Goal: Information Seeking & Learning: Find specific fact

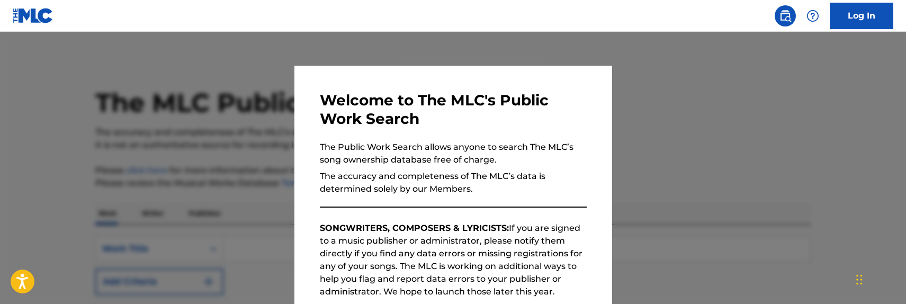
scroll to position [159, 0]
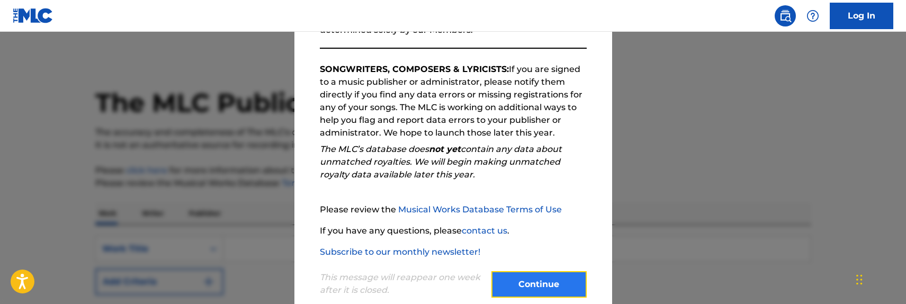
click at [516, 286] on button "Continue" at bounding box center [539, 284] width 95 height 26
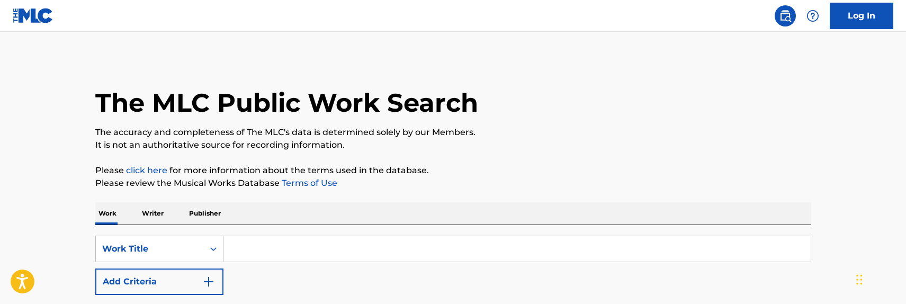
drag, startPoint x: 469, startPoint y: 250, endPoint x: 457, endPoint y: 250, distance: 12.2
click at [469, 250] on input "Search Form" at bounding box center [517, 248] width 587 height 25
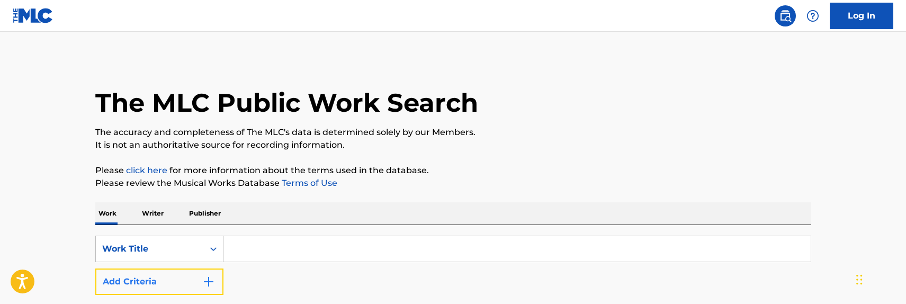
click at [212, 283] on img "Search Form" at bounding box center [208, 281] width 13 height 13
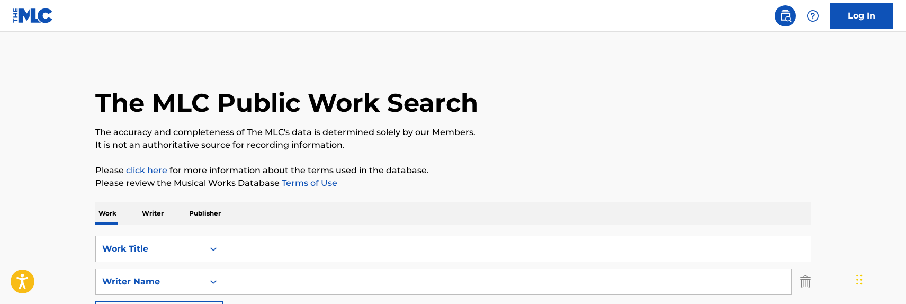
click at [268, 251] on input "Search Form" at bounding box center [517, 248] width 587 height 25
type input "ACID QUEEN"
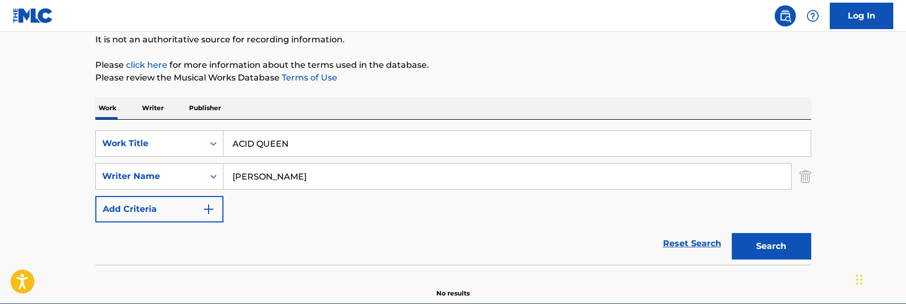
scroll to position [106, 0]
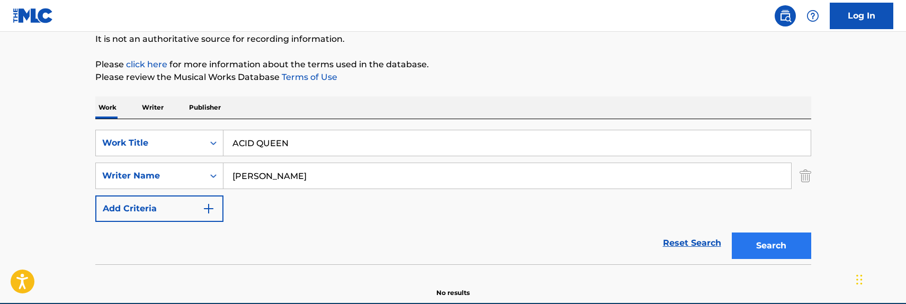
type input "[PERSON_NAME]"
click at [758, 241] on button "Search" at bounding box center [771, 246] width 79 height 26
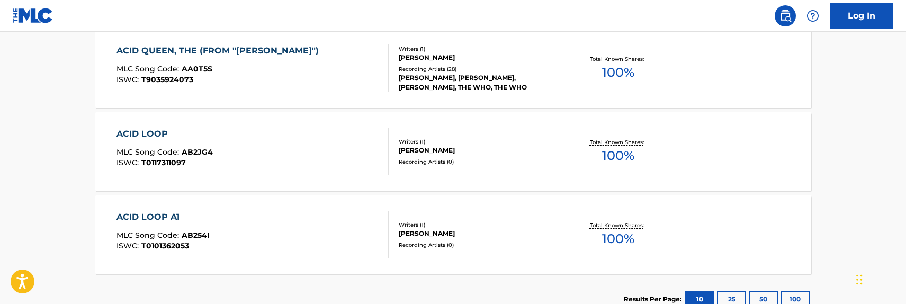
scroll to position [310, 0]
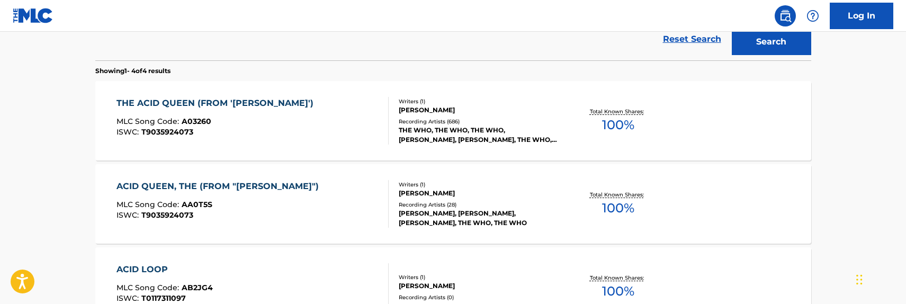
click at [356, 125] on div "THE ACID QUEEN (FROM '[PERSON_NAME]') MLC Song Code : A03260 ISWC : T9035924073" at bounding box center [253, 121] width 272 height 48
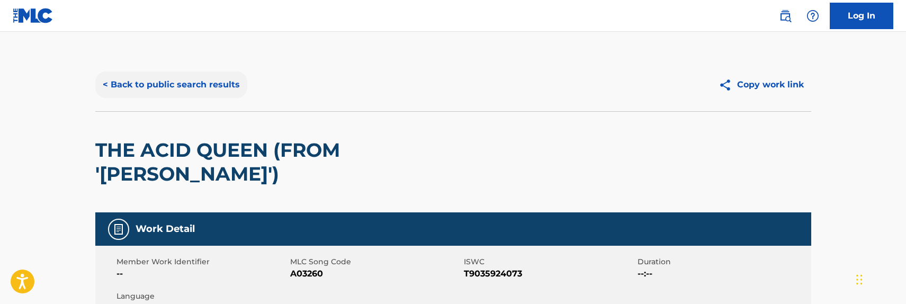
click at [215, 85] on button "< Back to public search results" at bounding box center [171, 85] width 152 height 26
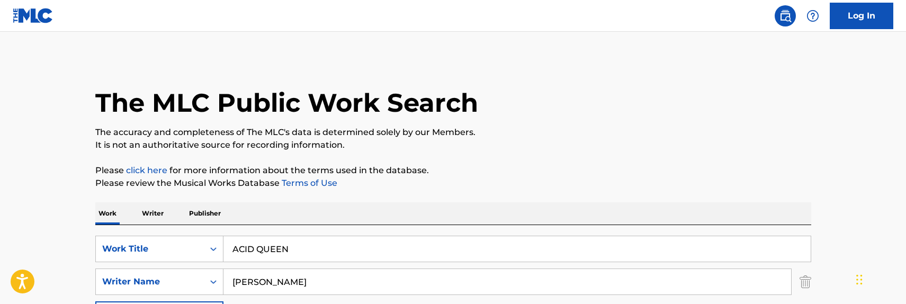
drag, startPoint x: 263, startPoint y: 249, endPoint x: 59, endPoint y: 251, distance: 204.0
type input "missing you"
click at [247, 283] on input "[PERSON_NAME]" at bounding box center [508, 281] width 568 height 25
type input "sandford"
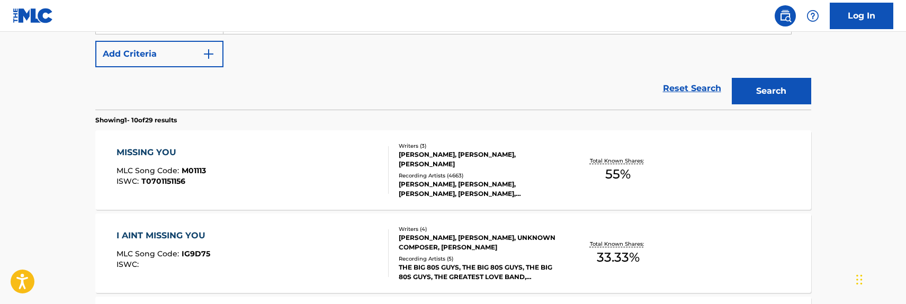
scroll to position [265, 0]
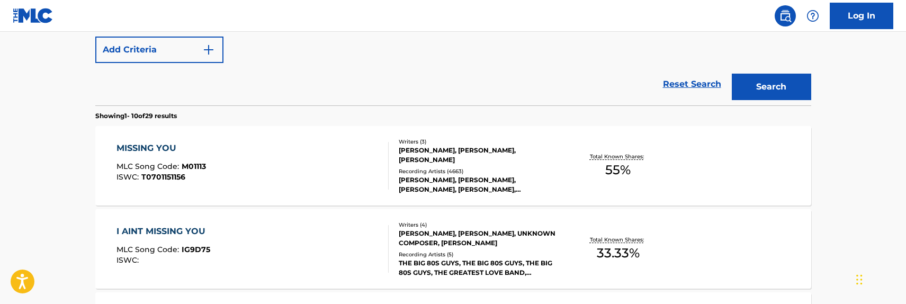
click at [260, 168] on div "MISSING YOU MLC Song Code : M01113 ISWC : T0701151156" at bounding box center [253, 166] width 272 height 48
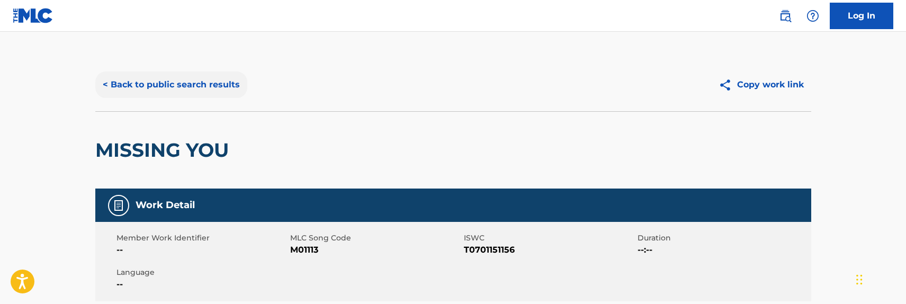
click at [222, 89] on button "< Back to public search results" at bounding box center [171, 85] width 152 height 26
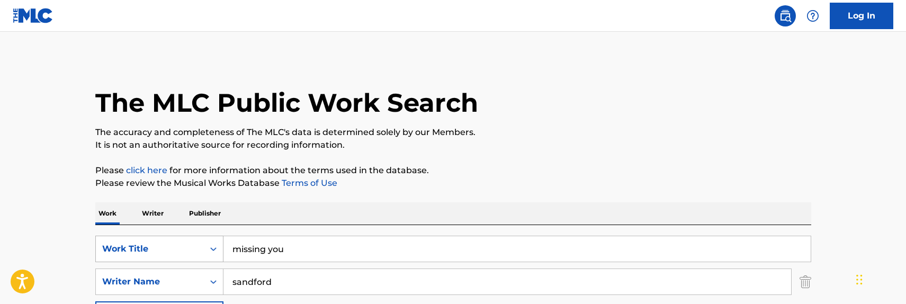
drag, startPoint x: 346, startPoint y: 259, endPoint x: 180, endPoint y: 259, distance: 166.9
click at [180, 259] on div "SearchWithCriteria7650f346-22fb-40b4-b95c-530aeba82dee Work Title missing you" at bounding box center [453, 249] width 716 height 26
type input "GIRLS"
type input "[PERSON_NAME]"
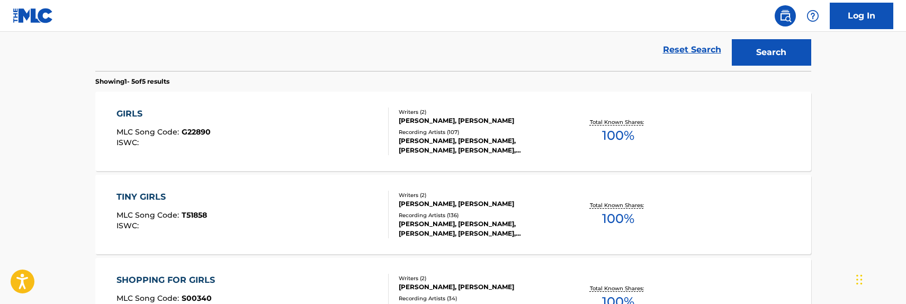
scroll to position [318, 0]
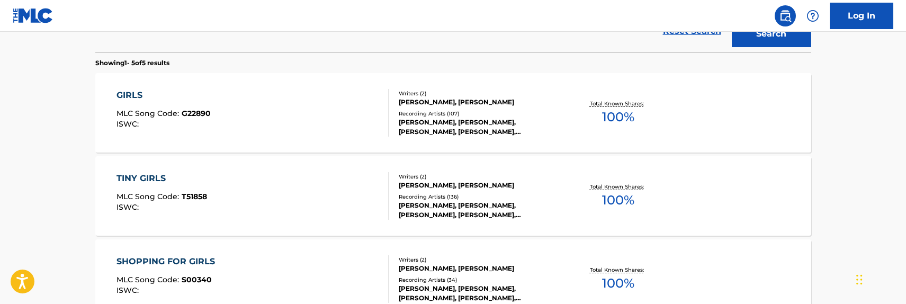
click at [355, 92] on div "GIRLS MLC Song Code : G22890 ISWC :" at bounding box center [253, 113] width 272 height 48
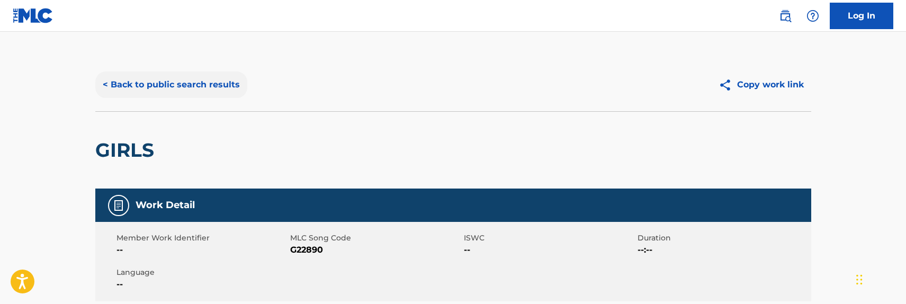
click at [226, 83] on button "< Back to public search results" at bounding box center [171, 85] width 152 height 26
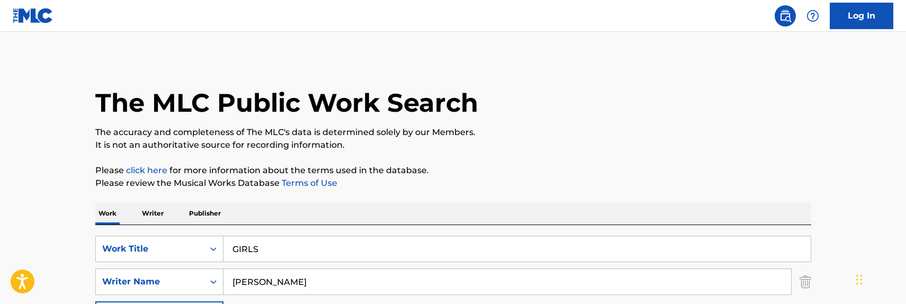
click at [306, 252] on input "GIRLS" at bounding box center [517, 248] width 587 height 25
click at [307, 251] on input "GIRLS" at bounding box center [517, 248] width 587 height 25
type input "whatever you need"
type input "e"
type input "[PERSON_NAME]"
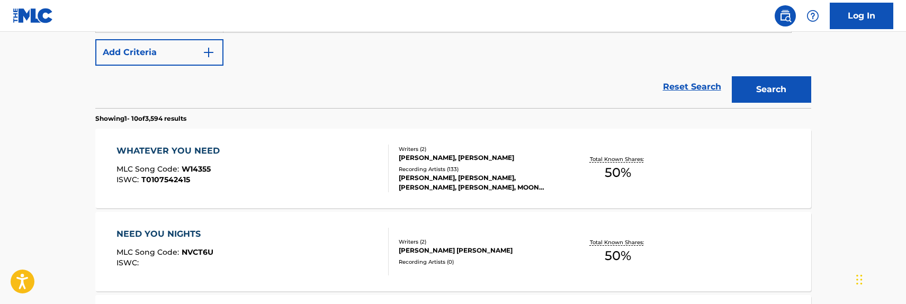
scroll to position [265, 0]
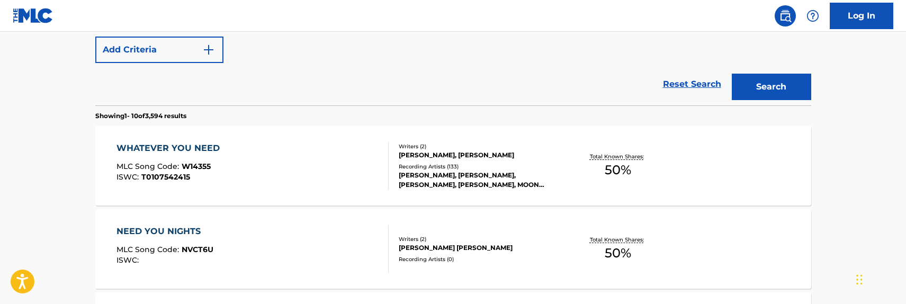
click at [450, 161] on div "Writers ( 2 ) [PERSON_NAME], [PERSON_NAME] Recording Artists ( 133 ) [PERSON_NA…" at bounding box center [474, 166] width 170 height 47
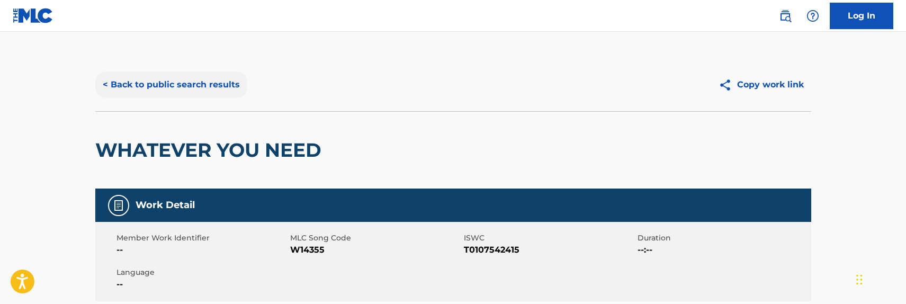
click at [164, 88] on button "< Back to public search results" at bounding box center [171, 85] width 152 height 26
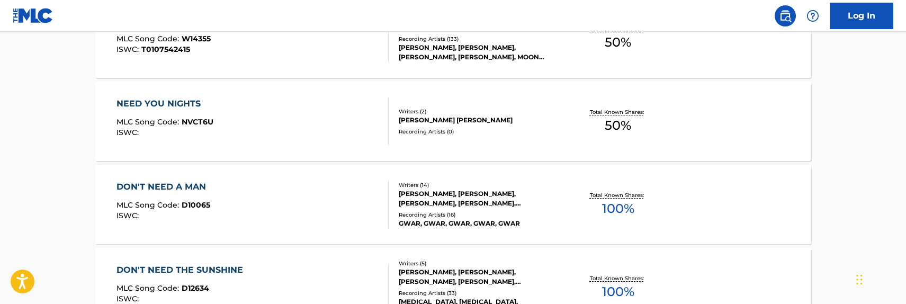
scroll to position [219, 0]
